Goal: Task Accomplishment & Management: Use online tool/utility

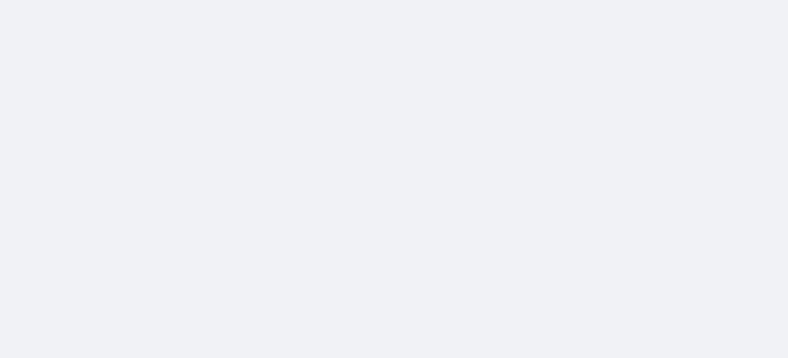
drag, startPoint x: 285, startPoint y: 111, endPoint x: 175, endPoint y: 272, distance: 195.4
click at [175, 272] on body at bounding box center [394, 179] width 788 height 358
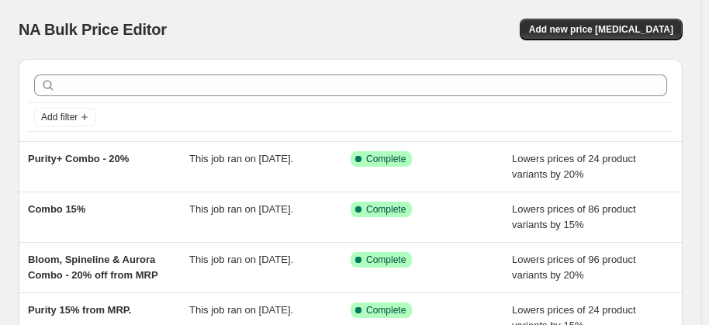
scroll to position [284, 0]
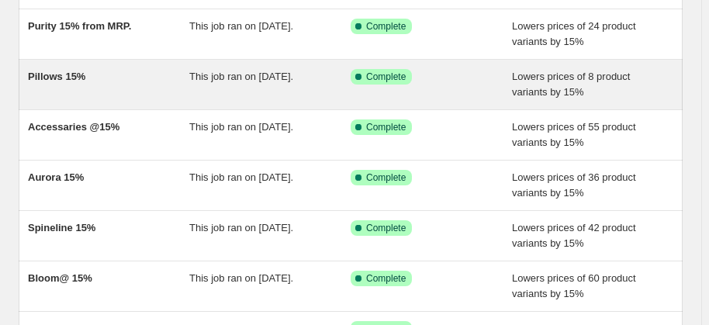
click at [340, 70] on div "This job ran on 25 July 2025." at bounding box center [269, 84] width 161 height 31
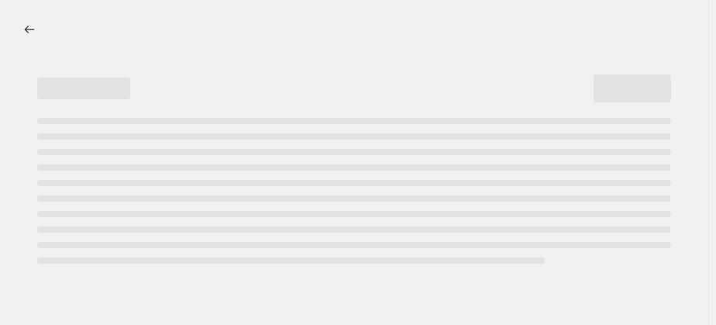
select select "percentage"
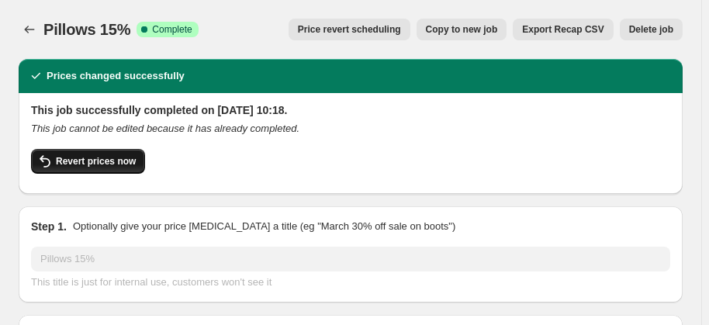
click at [116, 154] on button "Revert prices now" at bounding box center [88, 161] width 114 height 25
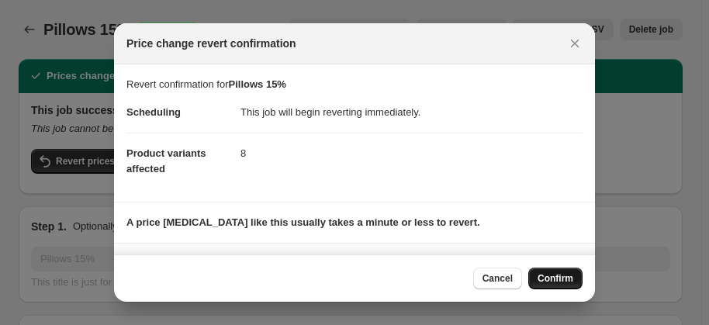
click at [562, 273] on span "Confirm" at bounding box center [556, 278] width 36 height 12
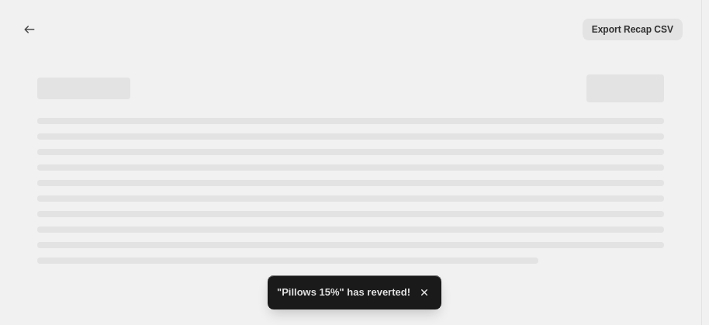
select select "percentage"
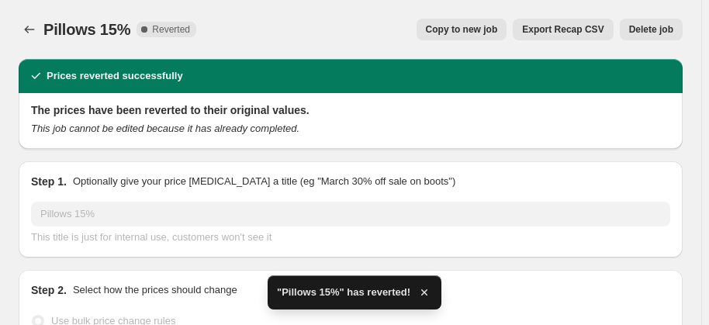
click at [493, 34] on span "Copy to new job" at bounding box center [462, 29] width 72 height 12
select select "percentage"
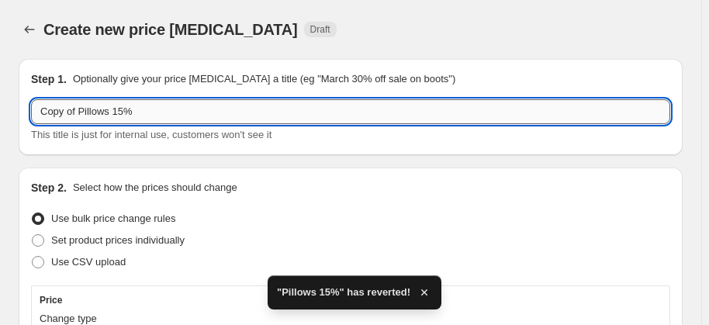
click at [123, 114] on input "Copy of Pillows 15%" at bounding box center [350, 111] width 639 height 25
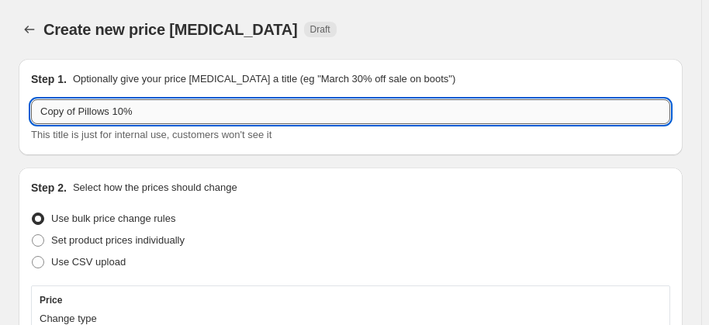
click at [78, 109] on input "Copy of Pillows 10%" at bounding box center [350, 111] width 639 height 25
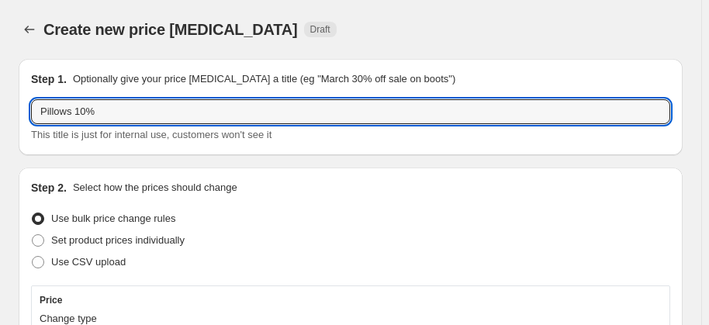
type input "Pillows 10%"
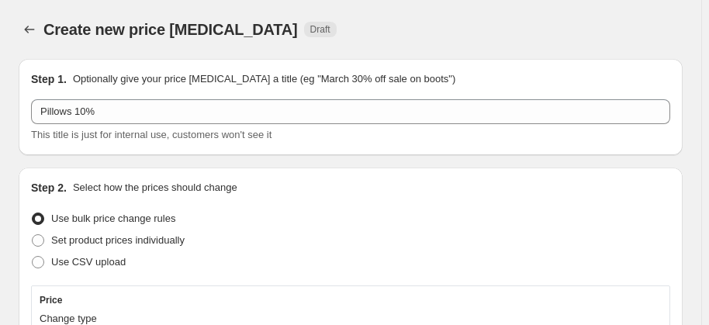
click at [291, 244] on div "Set product prices individually" at bounding box center [350, 241] width 639 height 22
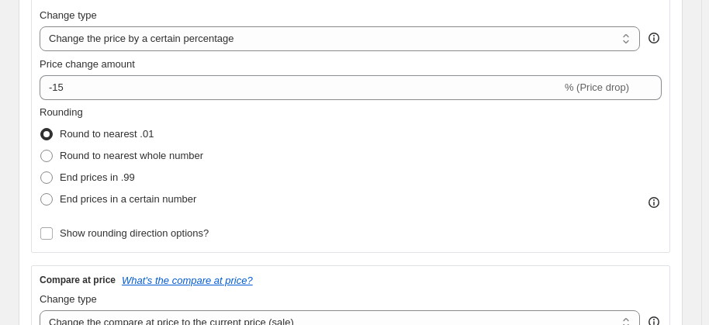
scroll to position [310, 0]
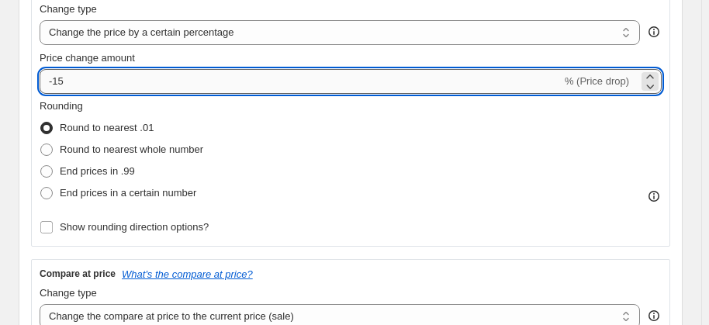
click at [207, 88] on input "-15" at bounding box center [301, 81] width 522 height 25
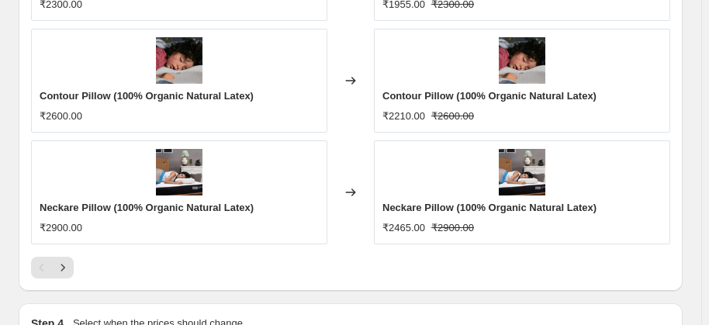
scroll to position [1661, 0]
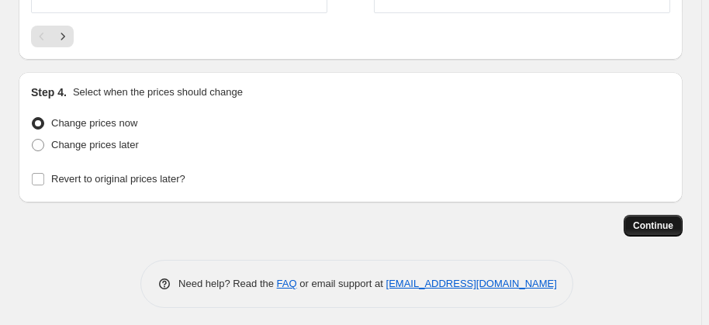
type input "-10"
click at [659, 230] on button "Continue" at bounding box center [653, 226] width 59 height 22
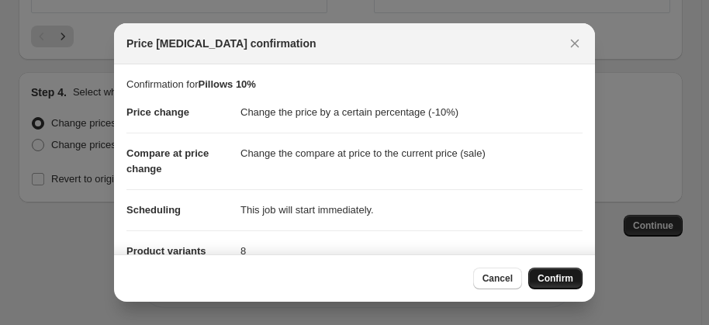
click at [559, 272] on button "Confirm" at bounding box center [555, 279] width 54 height 22
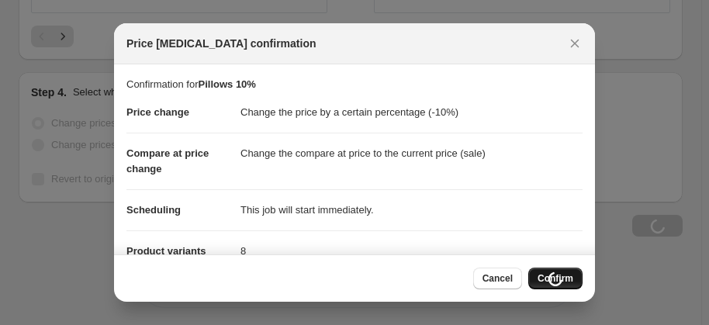
scroll to position [1661, 0]
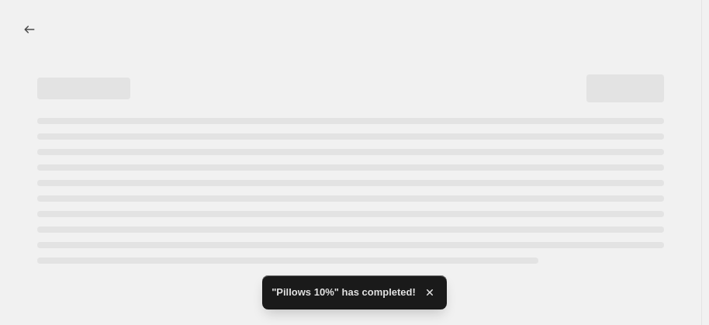
select select "percentage"
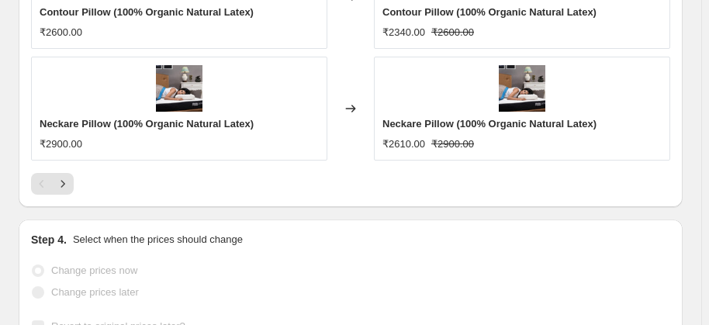
scroll to position [0, 0]
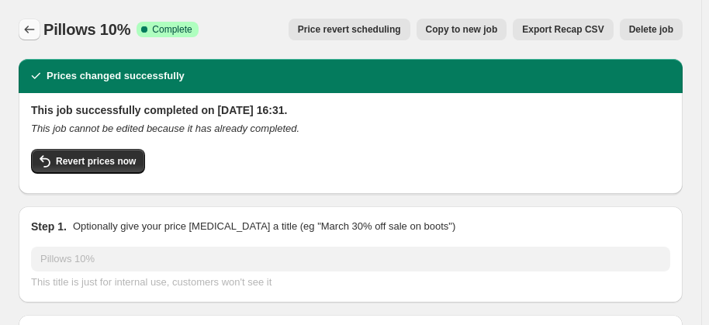
click at [19, 25] on button "Price change jobs" at bounding box center [30, 30] width 22 height 22
